Goal: Task Accomplishment & Management: Use online tool/utility

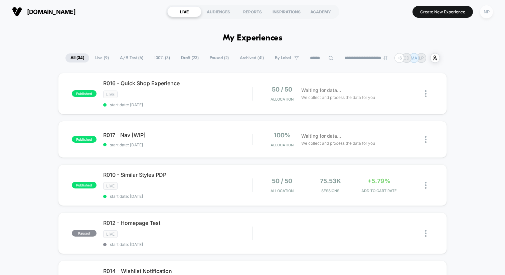
click at [489, 13] on div "NP" at bounding box center [486, 11] width 13 height 13
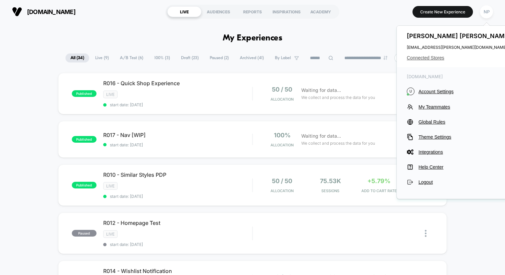
click at [429, 59] on span "Connected Stores" at bounding box center [460, 57] width 106 height 5
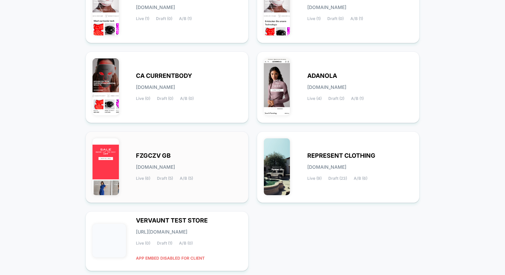
scroll to position [119, 0]
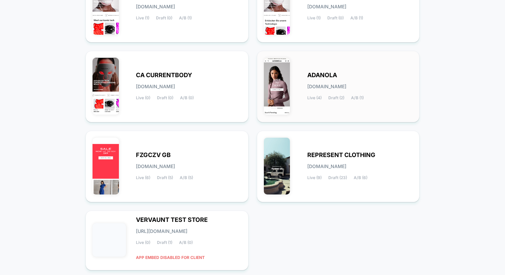
click at [320, 87] on span "[DOMAIN_NAME]" at bounding box center [326, 86] width 39 height 5
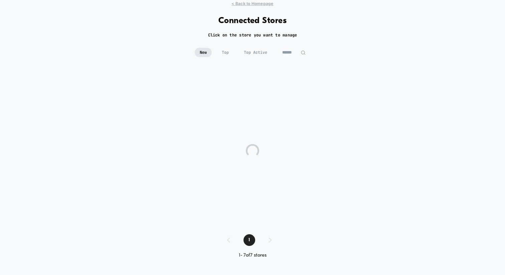
scroll to position [22, 0]
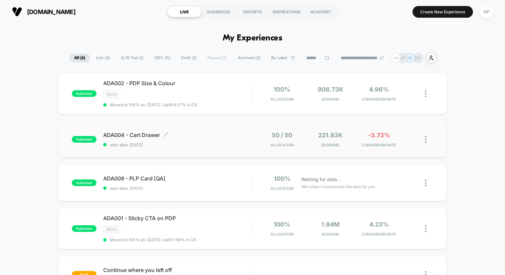
click at [204, 142] on span "start date: [DATE]" at bounding box center [177, 144] width 149 height 5
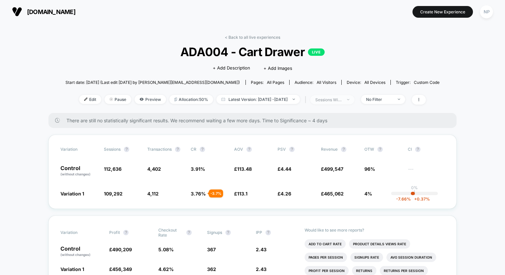
click at [342, 98] on div "sessions with impression" at bounding box center [329, 99] width 27 height 5
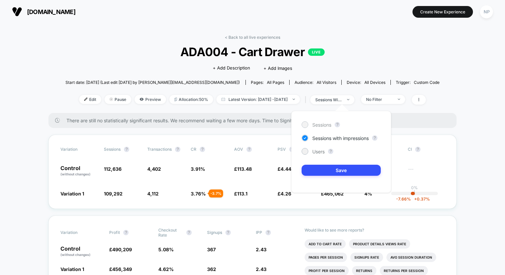
click at [325, 124] on span "Sessions" at bounding box center [322, 125] width 19 height 6
click at [324, 168] on button "Save" at bounding box center [341, 170] width 79 height 11
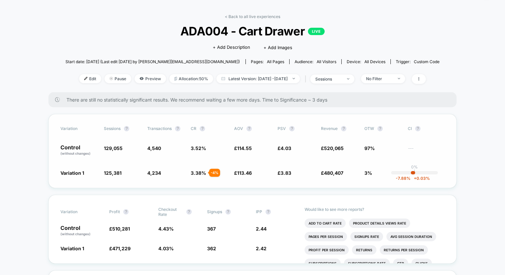
scroll to position [25, 0]
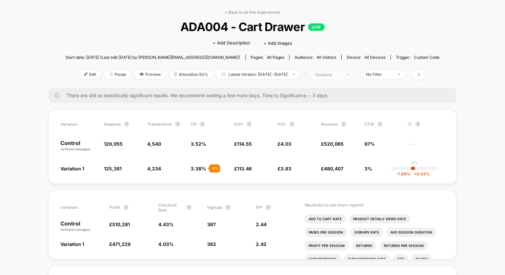
click at [342, 76] on div "sessions" at bounding box center [329, 74] width 27 height 5
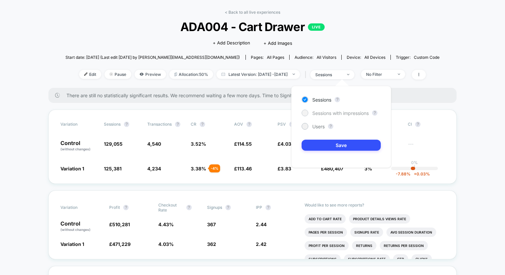
click at [346, 112] on span "Sessions with impressions" at bounding box center [341, 113] width 56 height 6
click at [393, 73] on div "No Filter" at bounding box center [379, 74] width 27 height 5
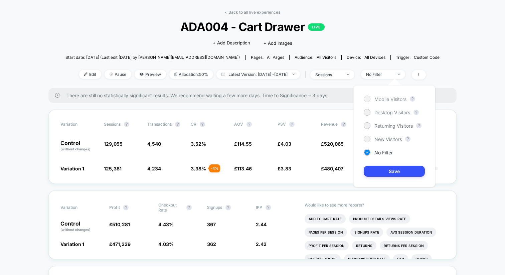
click at [383, 99] on span "Mobile Visitors" at bounding box center [391, 99] width 32 height 6
click at [380, 169] on button "Save" at bounding box center [394, 171] width 61 height 11
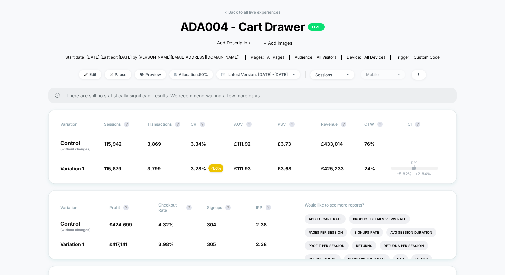
click at [392, 71] on span "Mobile" at bounding box center [383, 74] width 44 height 9
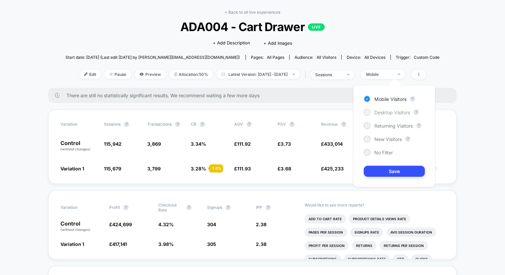
click at [387, 113] on span "Desktop Visitors" at bounding box center [393, 113] width 36 height 6
click at [383, 168] on button "Save" at bounding box center [394, 171] width 61 height 11
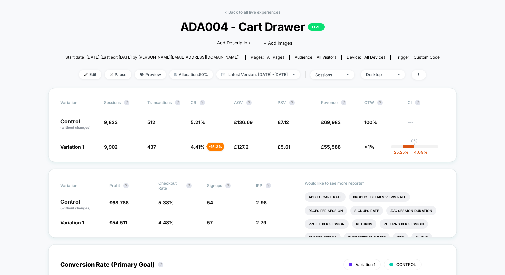
click at [347, 79] on div "| sessions" at bounding box center [328, 75] width 51 height 10
click at [342, 75] on div "sessions" at bounding box center [329, 74] width 27 height 5
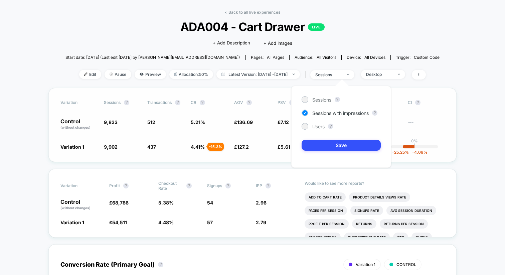
click at [415, 90] on div "Variation Sessions ? Transactions ? CR ? AOV ? PSV ? Revenue ? OTW ? CI ? Contr…" at bounding box center [252, 125] width 408 height 74
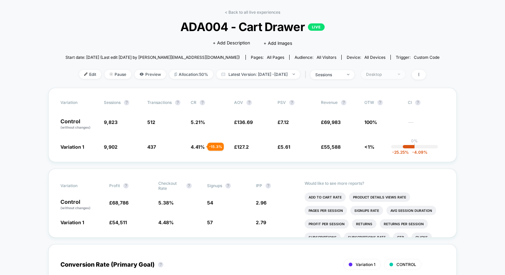
click at [405, 77] on span "Desktop" at bounding box center [383, 74] width 44 height 9
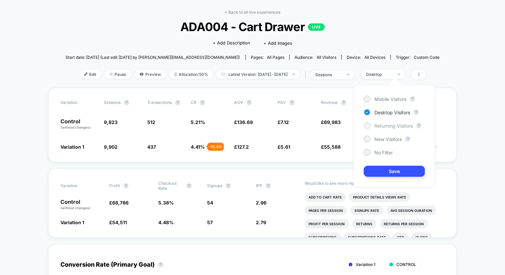
click at [388, 126] on span "Returning Visitors" at bounding box center [394, 126] width 38 height 6
click at [386, 164] on div "Mobile Visitors ? Desktop Visitors ? Returning Visitors ? New Visitors ? No Fil…" at bounding box center [395, 136] width 82 height 102
click at [386, 169] on button "Save" at bounding box center [394, 171] width 61 height 11
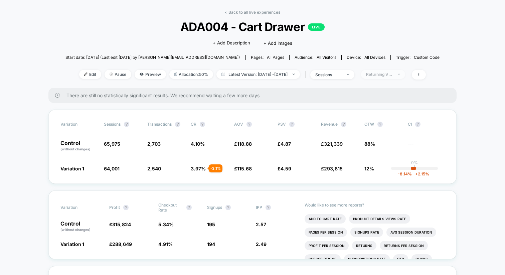
click at [393, 76] on div "Returning Visitors" at bounding box center [379, 74] width 27 height 5
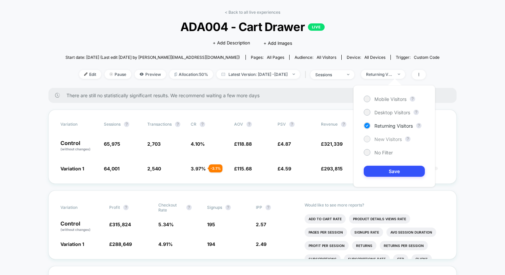
click at [387, 138] on span "New Visitors" at bounding box center [388, 139] width 27 height 6
click at [384, 169] on button "Save" at bounding box center [394, 171] width 61 height 11
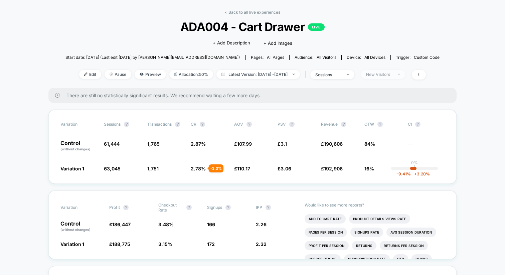
click at [386, 70] on span "New Visitors" at bounding box center [383, 74] width 44 height 9
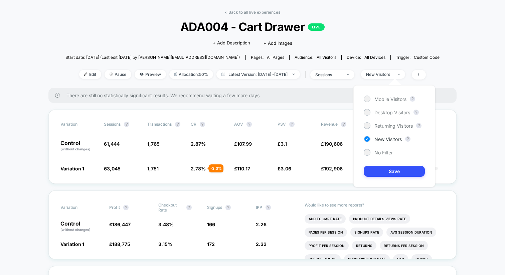
click at [378, 156] on div "Mobile Visitors ? Desktop Visitors ? Returning Visitors ? New Visitors ? No Fil…" at bounding box center [395, 136] width 82 height 102
click at [378, 155] on span "No Filter" at bounding box center [384, 153] width 18 height 6
click at [378, 173] on button "Save" at bounding box center [394, 171] width 61 height 11
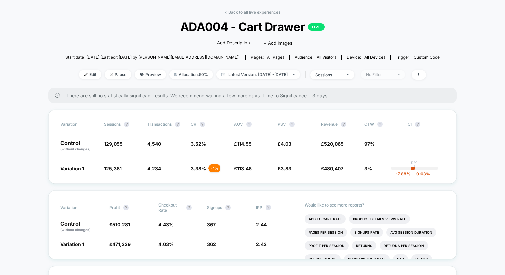
click at [386, 74] on div "No Filter" at bounding box center [379, 74] width 27 height 5
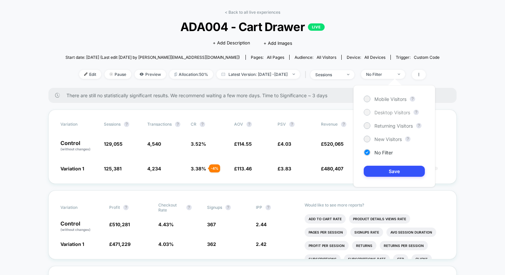
click at [381, 115] on span "Desktop Visitors" at bounding box center [393, 113] width 36 height 6
click at [380, 175] on button "Save" at bounding box center [394, 171] width 61 height 11
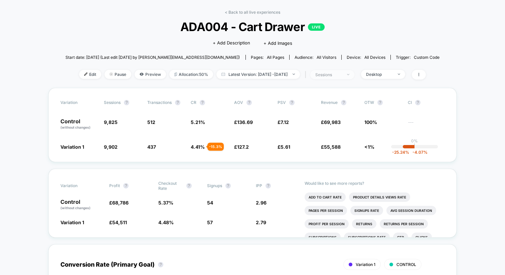
click at [336, 73] on div "sessions" at bounding box center [329, 74] width 27 height 5
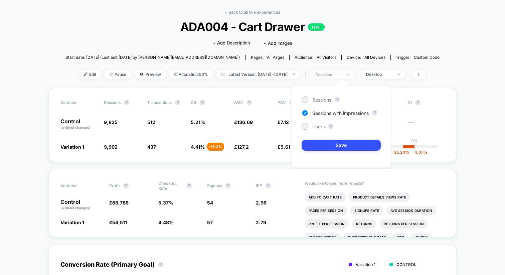
click at [336, 73] on div "sessions" at bounding box center [329, 74] width 27 height 5
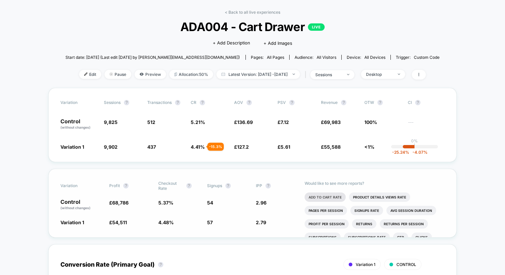
click at [313, 196] on li "Add To Cart Rate" at bounding box center [325, 197] width 41 height 9
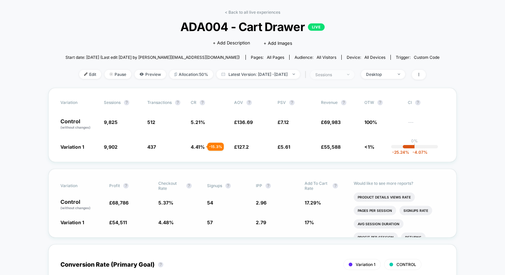
click at [342, 74] on div "sessions" at bounding box center [329, 74] width 27 height 5
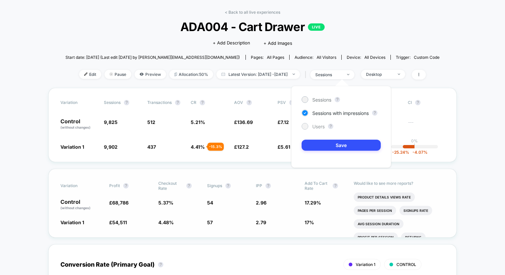
click at [318, 126] on span "Users" at bounding box center [319, 127] width 12 height 6
click at [320, 145] on button "Save" at bounding box center [341, 145] width 79 height 11
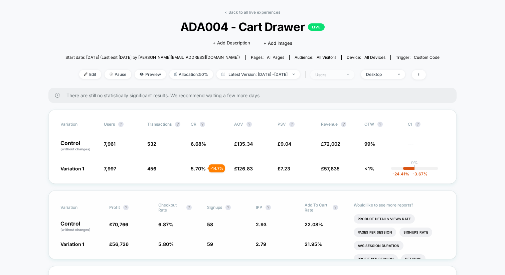
click at [338, 76] on div "users" at bounding box center [329, 74] width 27 height 5
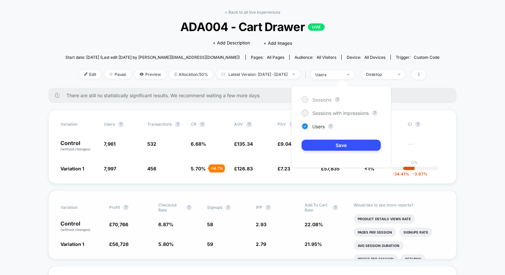
click at [322, 102] on span "Sessions" at bounding box center [322, 100] width 19 height 6
click at [325, 140] on button "Save" at bounding box center [341, 145] width 79 height 11
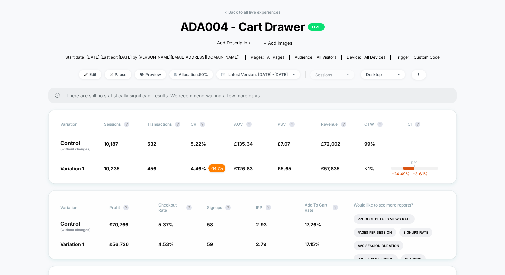
click at [344, 77] on span "sessions" at bounding box center [333, 74] width 44 height 9
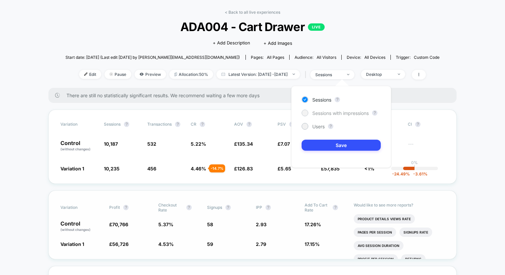
click at [338, 113] on span "Sessions with impressions" at bounding box center [341, 113] width 56 height 6
click at [329, 147] on button "Save" at bounding box center [341, 145] width 79 height 11
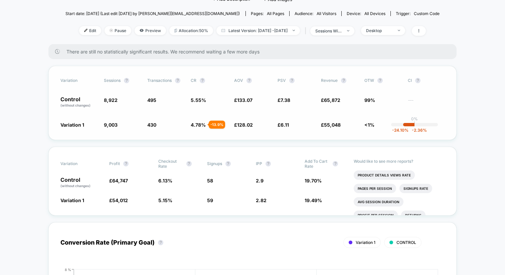
scroll to position [73, 0]
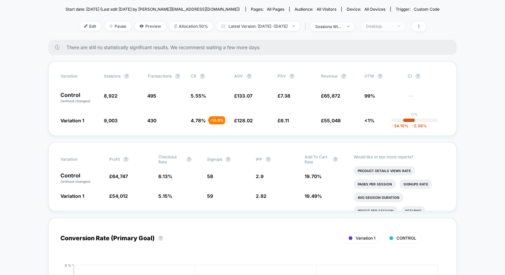
click at [387, 26] on div "Desktop" at bounding box center [379, 26] width 27 height 5
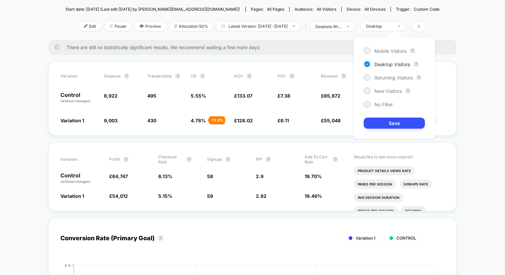
click at [384, 46] on div "Mobile Visitors ? Desktop Visitors ? Returning Visitors ? New Visitors ? No Fil…" at bounding box center [395, 88] width 82 height 102
click at [384, 53] on span "Mobile Visitors" at bounding box center [391, 51] width 32 height 6
click at [378, 124] on button "Save" at bounding box center [394, 123] width 61 height 11
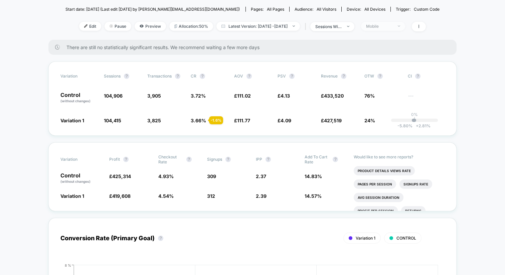
click at [393, 27] on div "Mobile" at bounding box center [379, 26] width 27 height 5
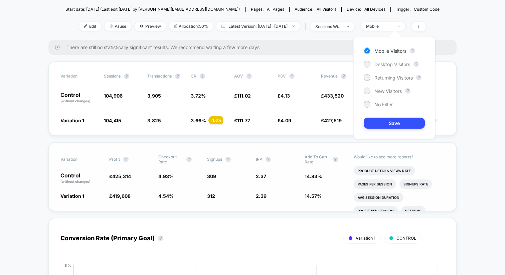
click at [190, 193] on span "4.54 % - 7.8 %" at bounding box center [179, 196] width 42 height 7
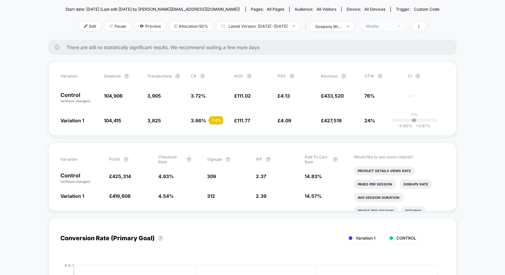
click at [393, 28] on span "Mobile" at bounding box center [383, 26] width 44 height 9
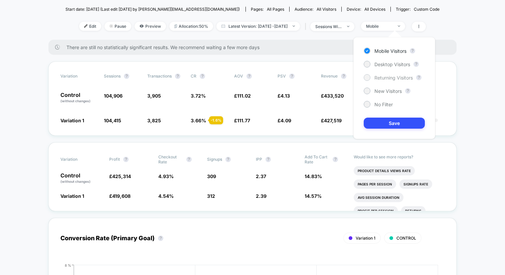
click at [388, 75] on span "Returning Visitors" at bounding box center [394, 78] width 38 height 6
click at [377, 120] on button "Save" at bounding box center [394, 123] width 61 height 11
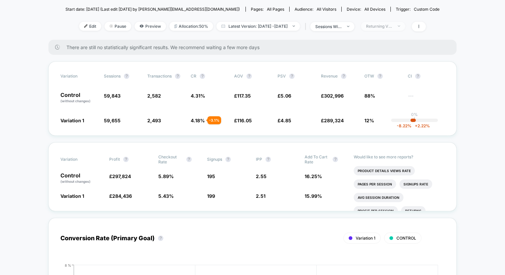
click at [386, 26] on div "Returning Visitors" at bounding box center [379, 26] width 27 height 5
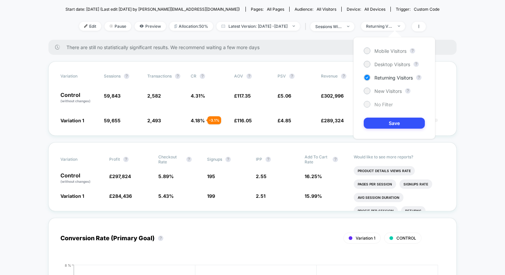
click at [378, 104] on span "No Filter" at bounding box center [384, 105] width 18 height 6
click at [379, 123] on button "Save" at bounding box center [394, 123] width 61 height 11
